Goal: Task Accomplishment & Management: Use online tool/utility

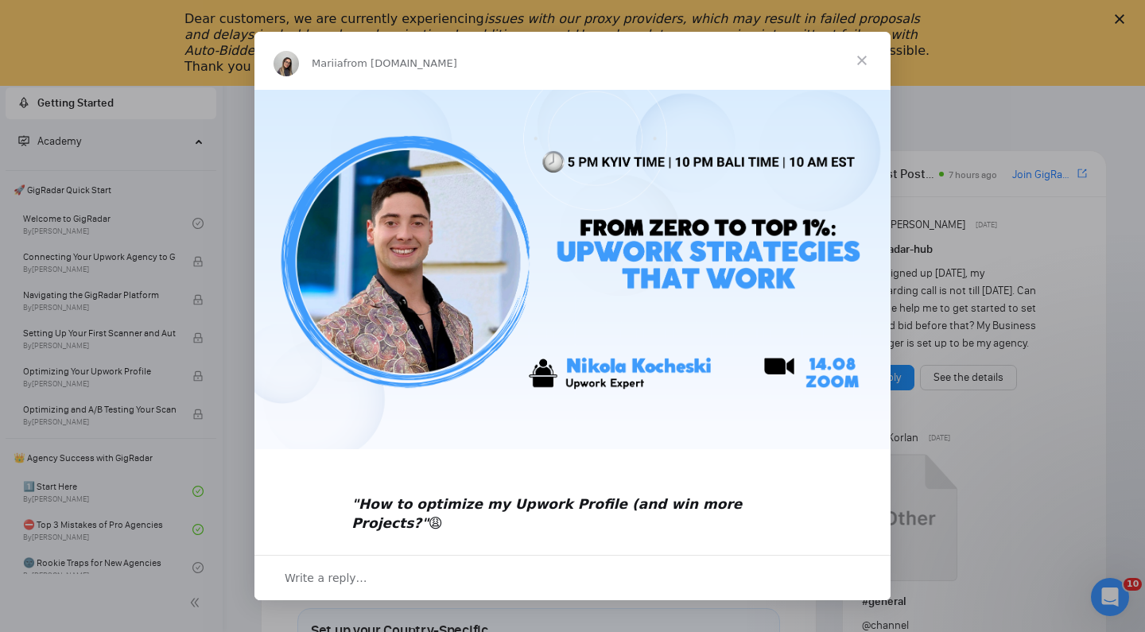
click at [863, 56] on span "Close" at bounding box center [862, 60] width 57 height 57
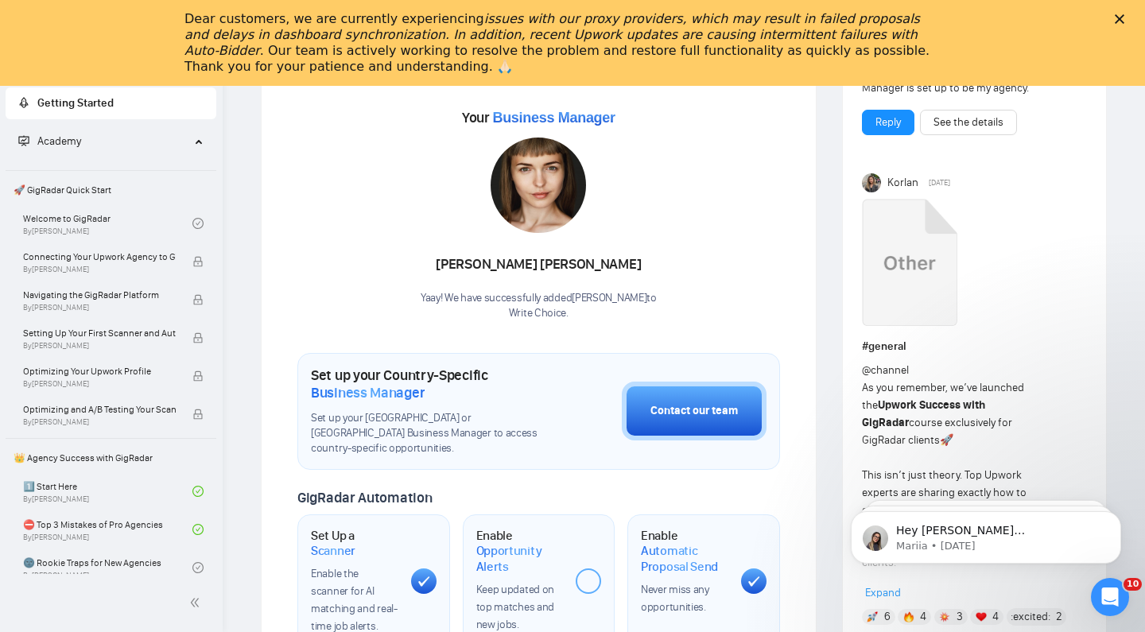
scroll to position [521, 0]
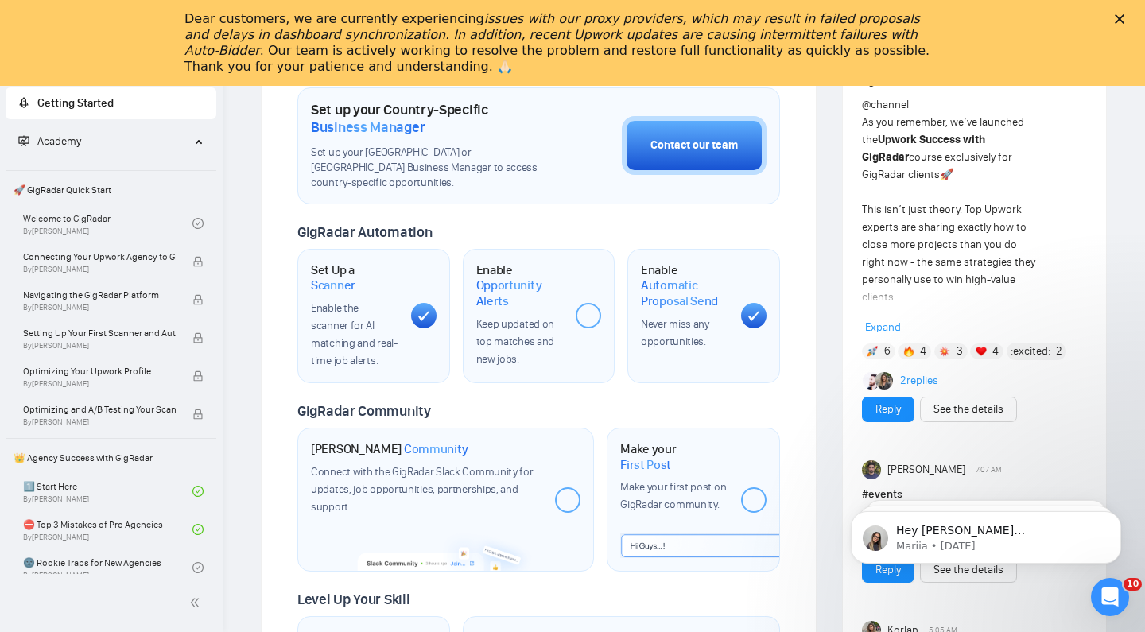
click at [590, 309] on div at bounding box center [588, 315] width 25 height 25
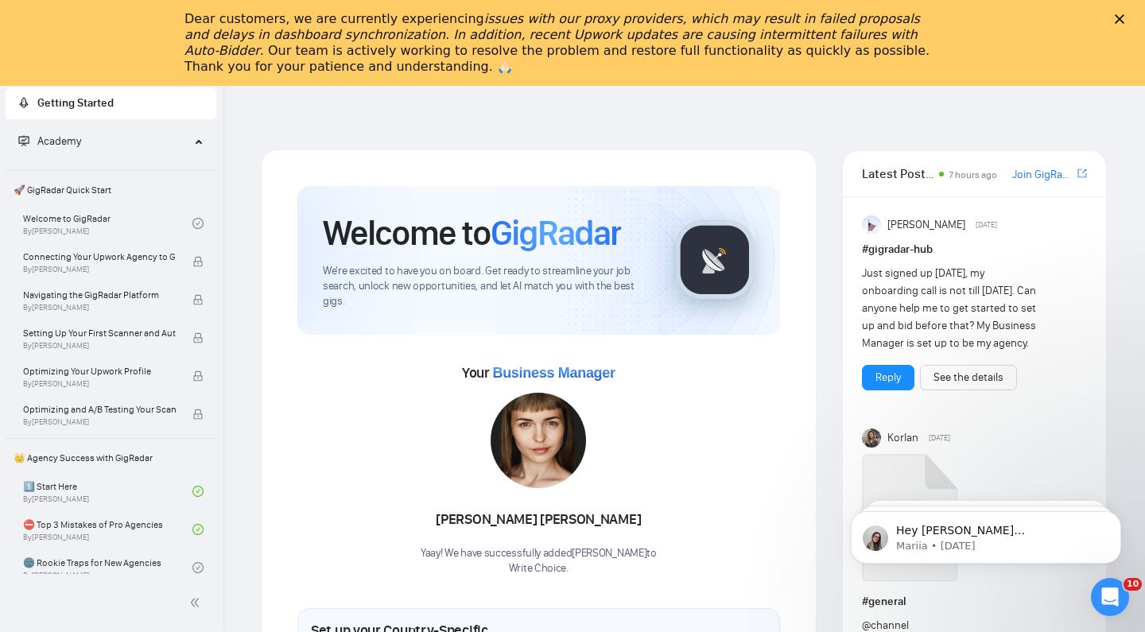
scroll to position [0, 0]
click at [1108, 16] on div "Dear customers, we are currently experiencing issues with our proxy providers, …" at bounding box center [572, 42] width 1145 height 73
click at [1114, 15] on div "Dear customers, we are currently experiencing issues with our proxy providers, …" at bounding box center [572, 42] width 1145 height 73
click at [1119, 14] on icon "Close" at bounding box center [1120, 19] width 10 height 10
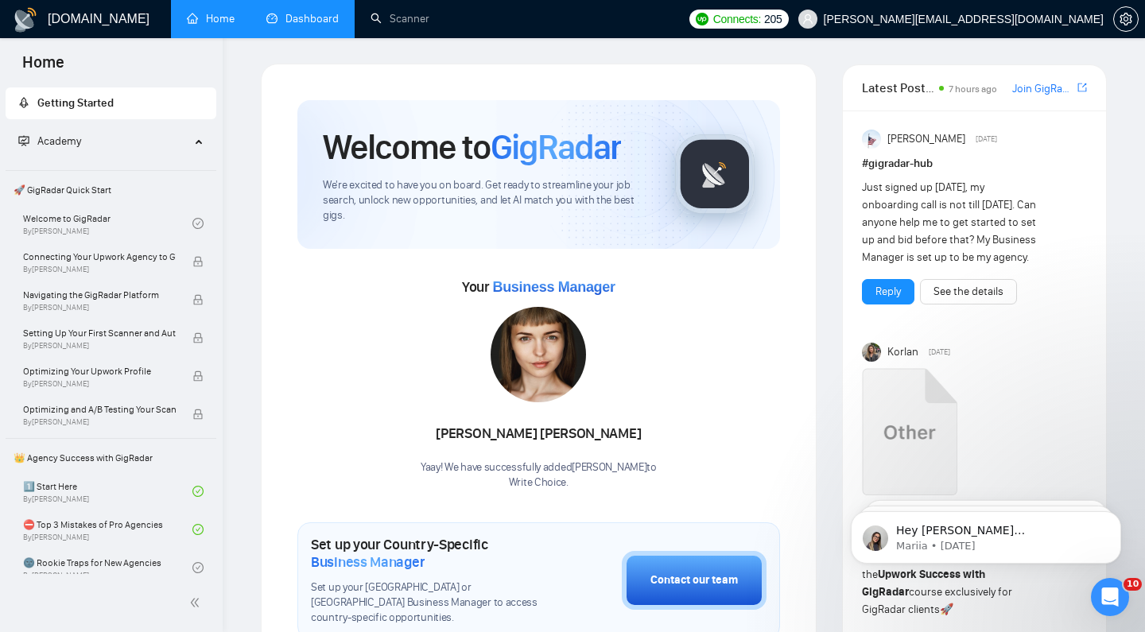
click at [316, 14] on link "Dashboard" at bounding box center [302, 19] width 72 height 14
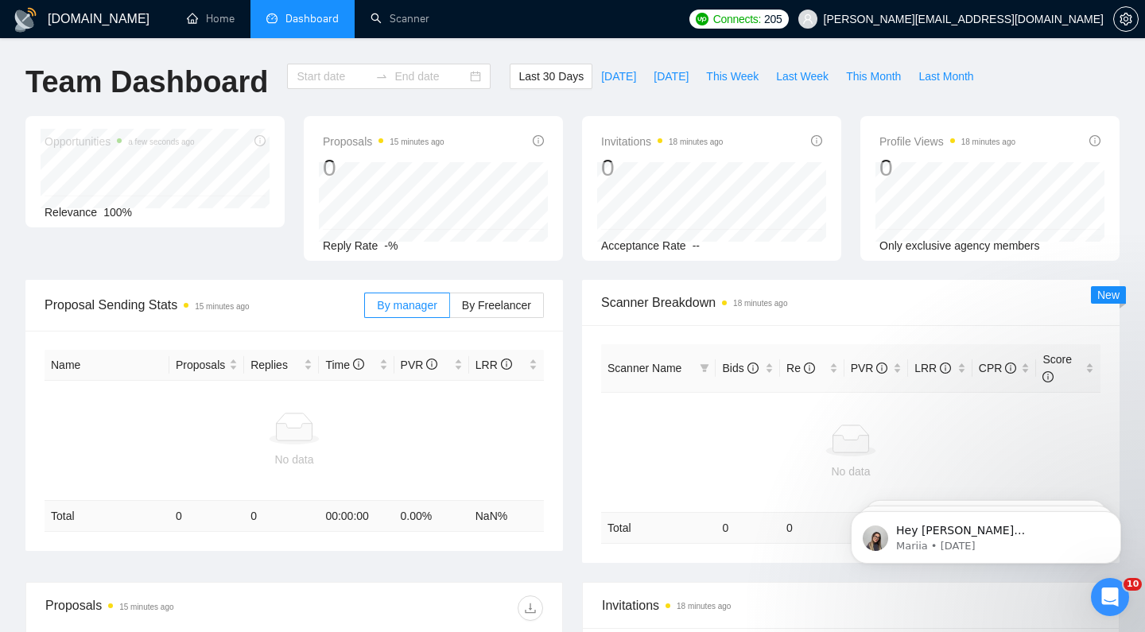
type input "[DATE]"
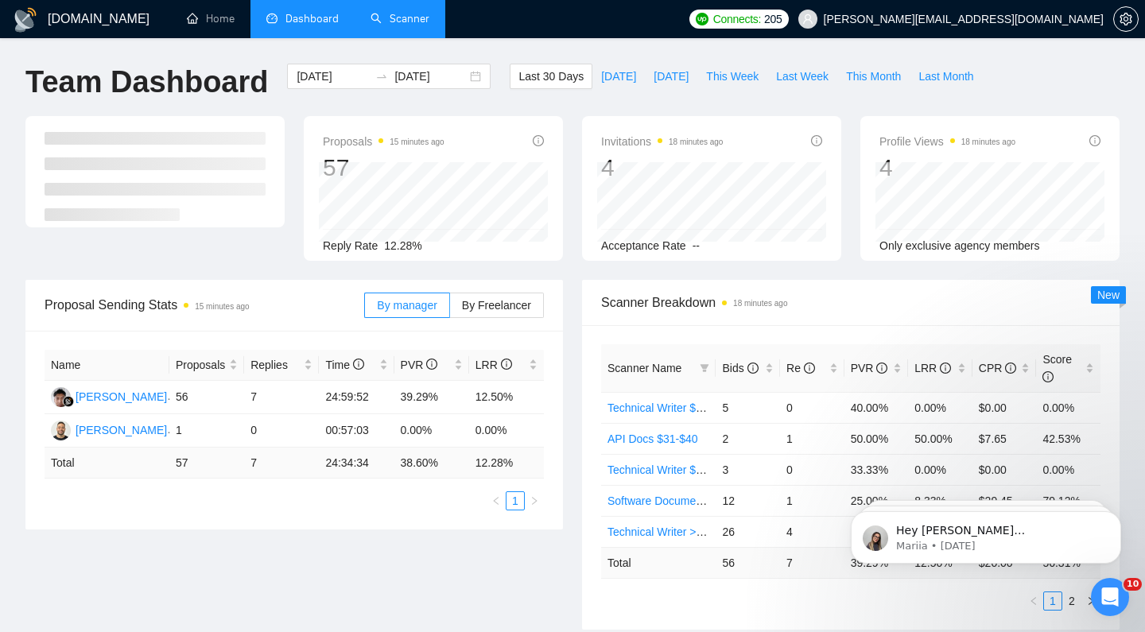
click at [391, 25] on link "Scanner" at bounding box center [400, 19] width 59 height 14
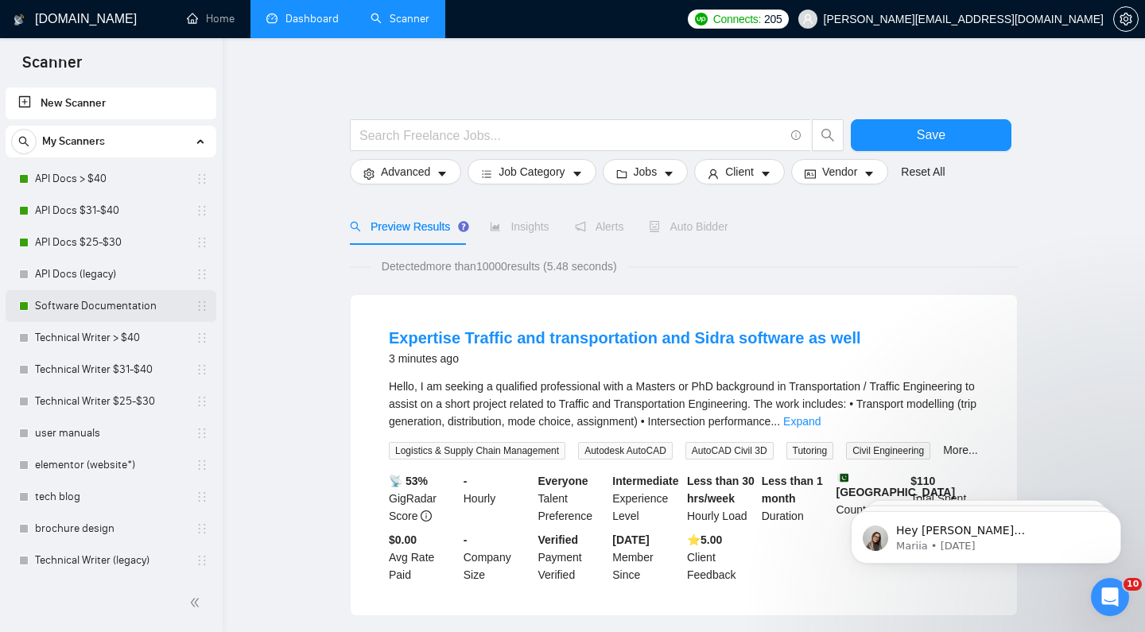
click at [61, 307] on link "Software Documentation" at bounding box center [110, 306] width 151 height 32
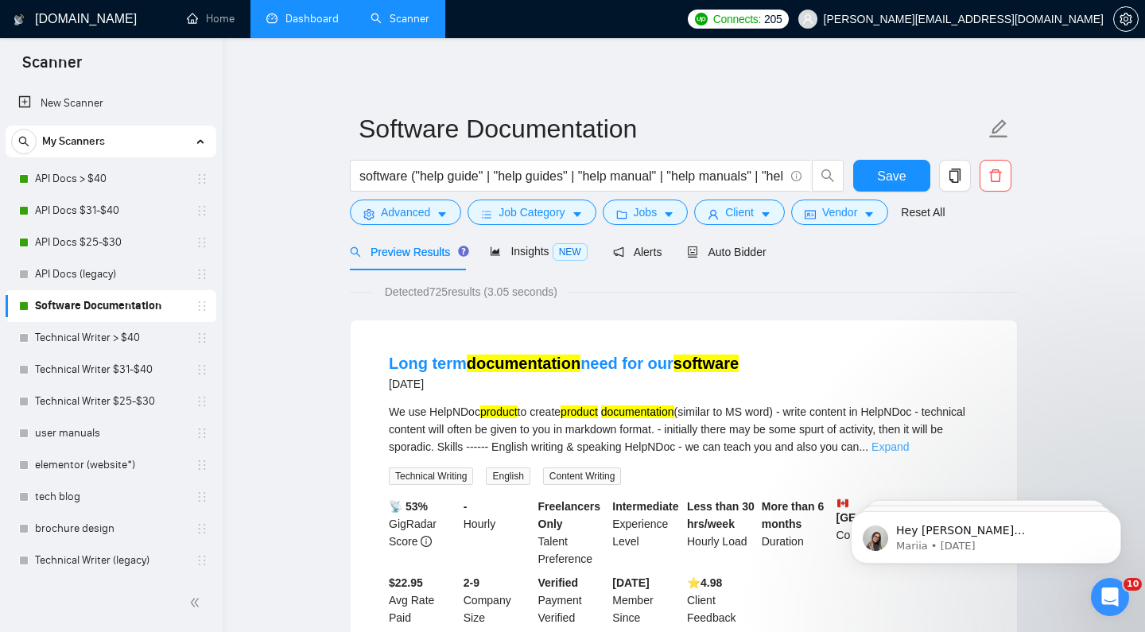
click at [909, 444] on link "Expand" at bounding box center [890, 447] width 37 height 13
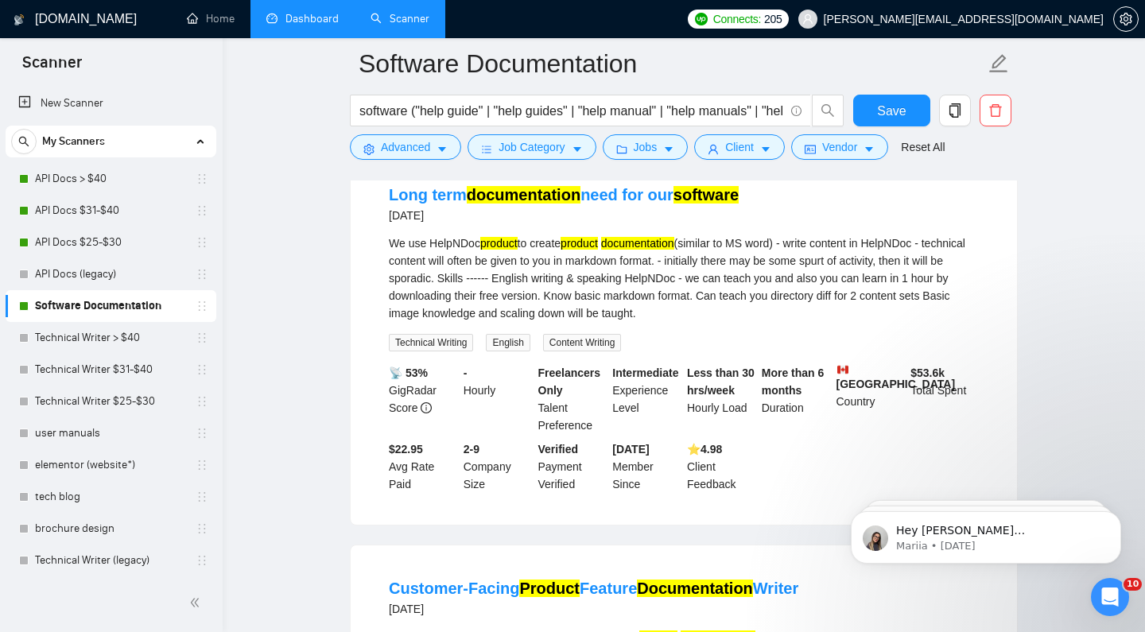
scroll to position [181, 0]
click at [581, 200] on link "Long term documentation need for our software" at bounding box center [564, 194] width 350 height 17
